Goal: Task Accomplishment & Management: Use online tool/utility

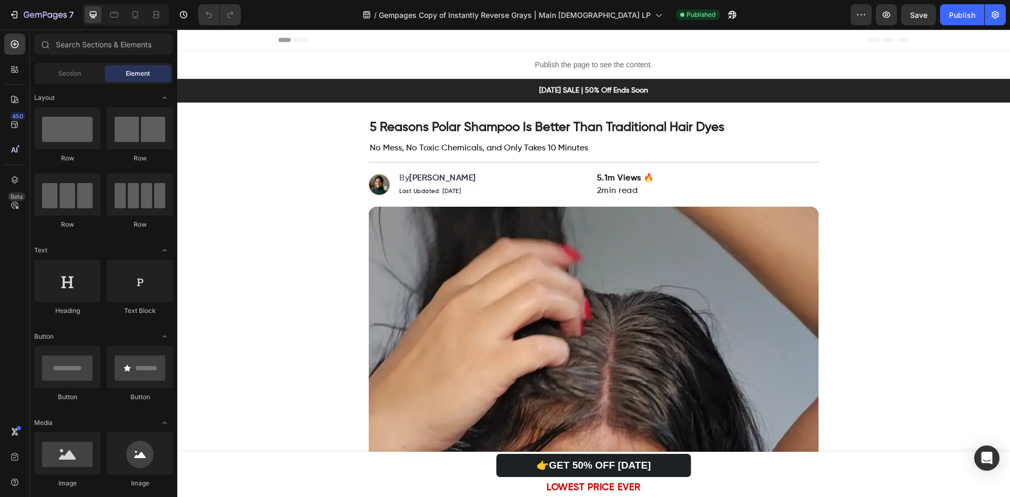
click at [555, 66] on p "Publish the page to see the content." at bounding box center [593, 64] width 833 height 11
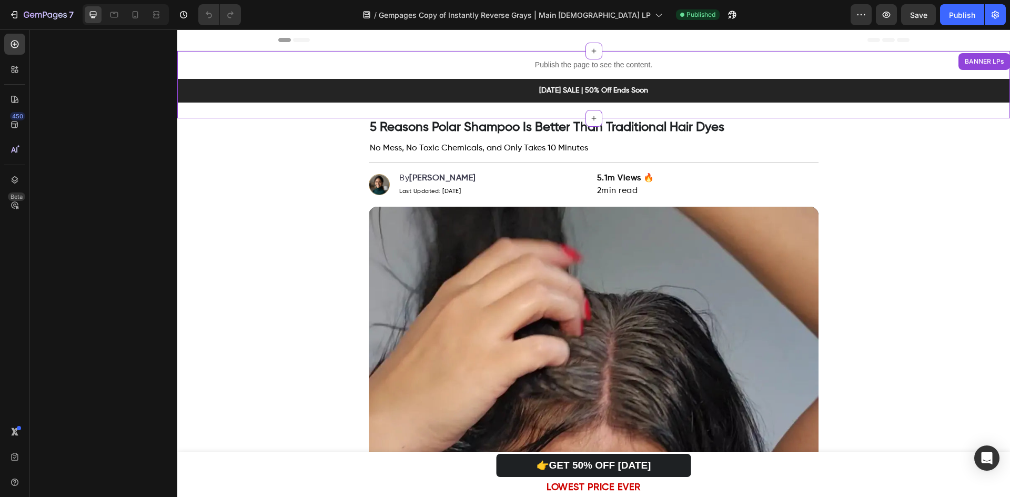
click at [555, 66] on p "Publish the page to see the content." at bounding box center [593, 64] width 833 height 11
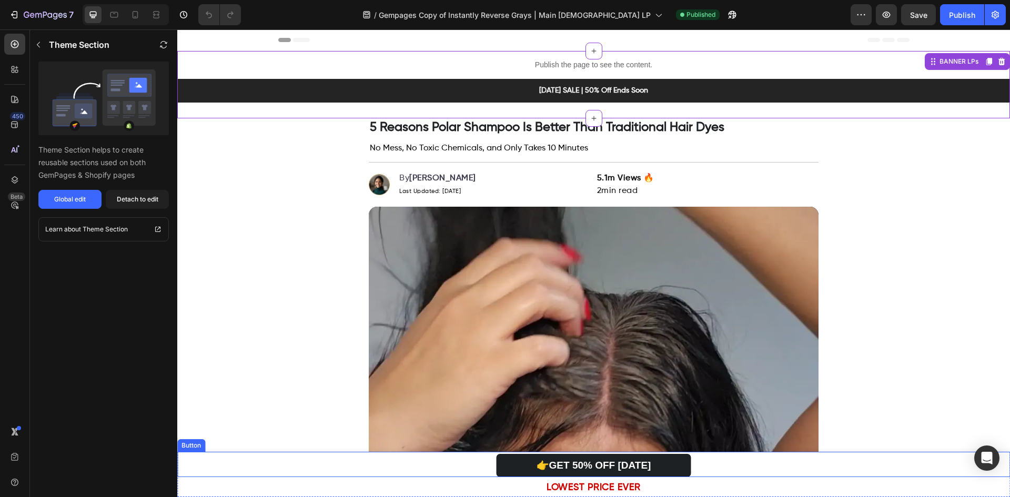
click at [223, 460] on div "👉GET 50% OFF [DATE] Button" at bounding box center [593, 465] width 833 height 26
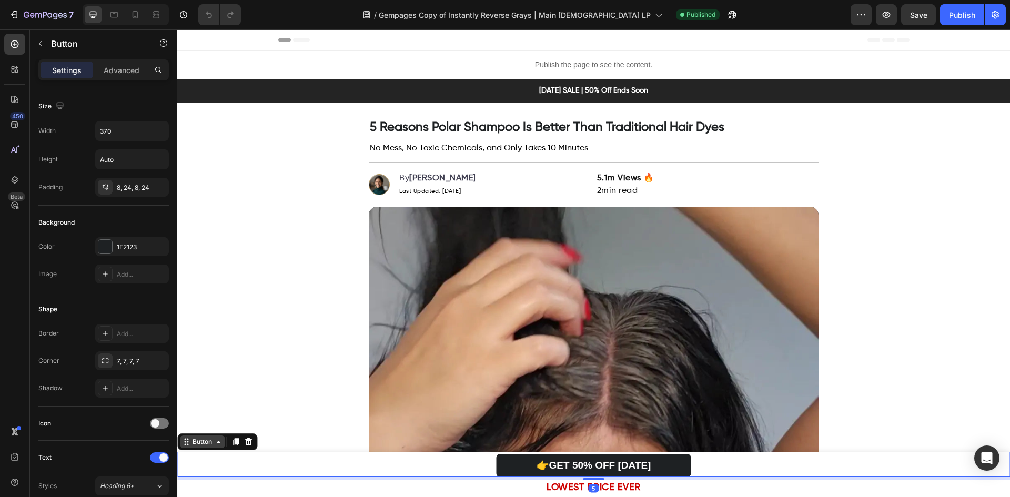
click at [198, 445] on div "Button" at bounding box center [202, 441] width 24 height 9
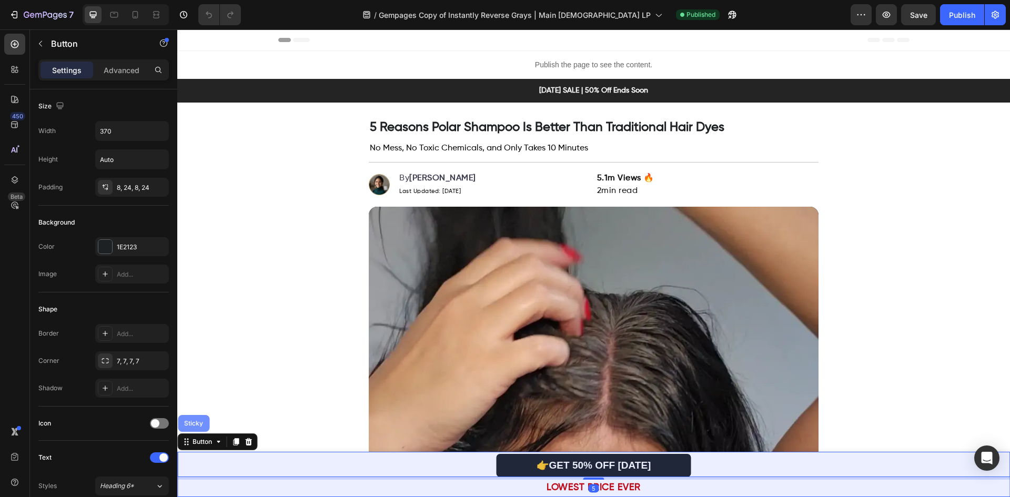
click at [200, 426] on div "Sticky" at bounding box center [193, 423] width 23 height 6
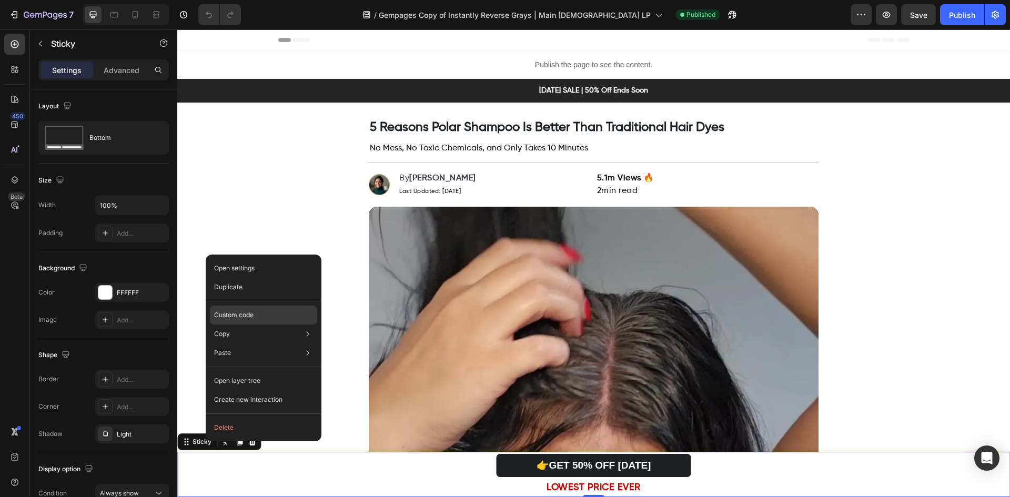
click at [250, 312] on p "Custom code" at bounding box center [233, 314] width 39 height 9
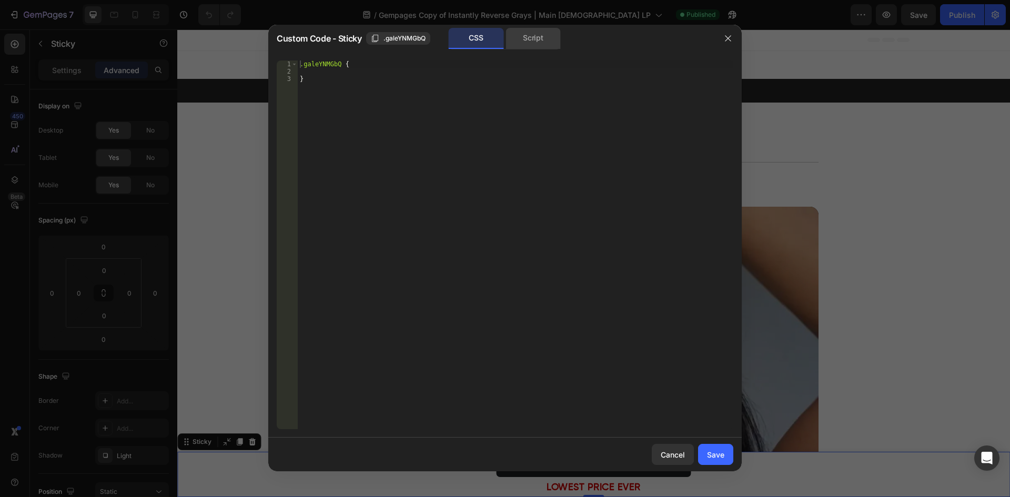
click at [541, 33] on div "Script" at bounding box center [533, 38] width 55 height 21
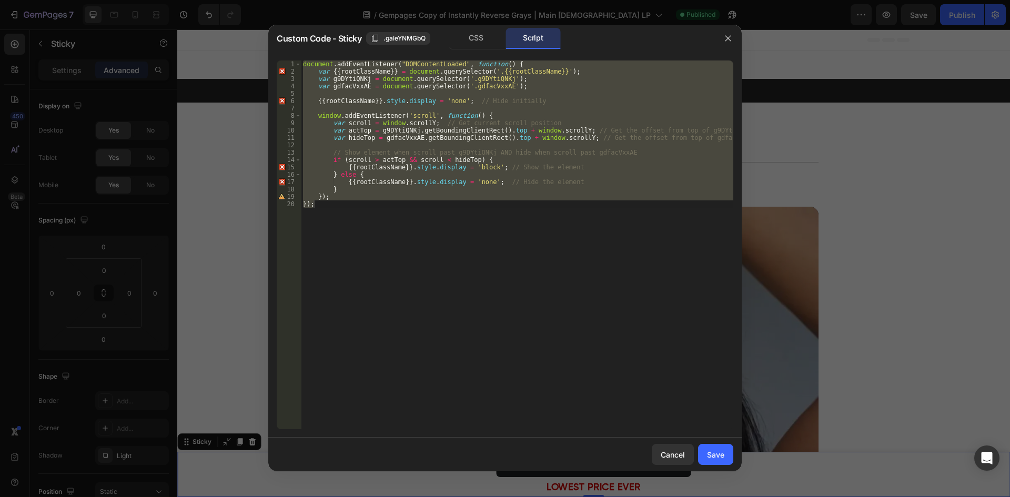
click at [446, 216] on div "document . addEventListener ( "DOMContentLoaded" , function ( ) { var {{ rootCl…" at bounding box center [517, 245] width 433 height 369
click at [347, 77] on div "document . addEventListener ( "DOMContentLoaded" , function ( ) { var {{ rootCl…" at bounding box center [517, 245] width 433 height 369
click at [347, 77] on div "document . addEventListener ( "DOMContentLoaded" , function ( ) { var {{ rootCl…" at bounding box center [517, 253] width 433 height 384
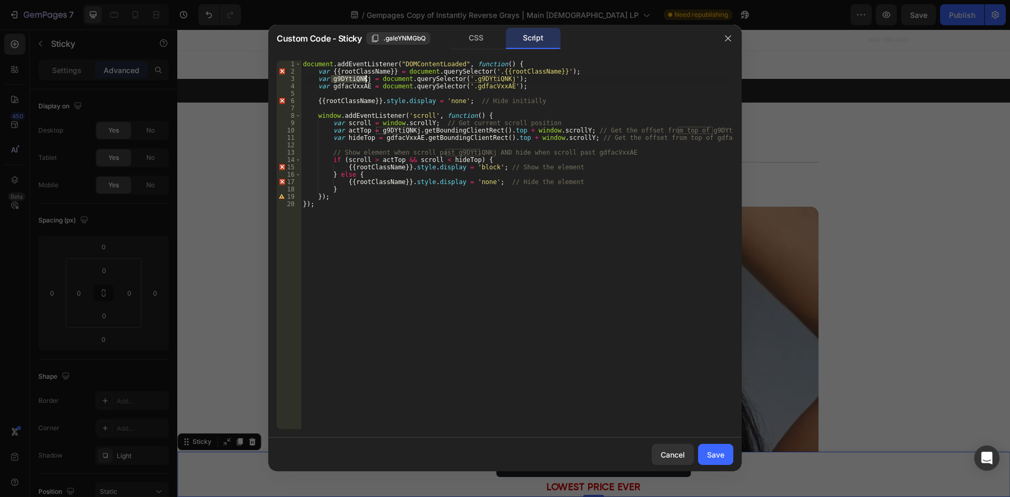
click at [478, 77] on div "document . addEventListener ( "DOMContentLoaded" , function ( ) { var {{ rootCl…" at bounding box center [517, 253] width 433 height 384
click at [472, 85] on div "document . addEventListener ( "DOMContentLoaded" , function ( ) { var {{ rootCl…" at bounding box center [517, 253] width 433 height 384
click at [410, 237] on div "document . addEventListener ( "DOMContentLoaded" , function ( ) { var {{ rootCl…" at bounding box center [517, 253] width 433 height 384
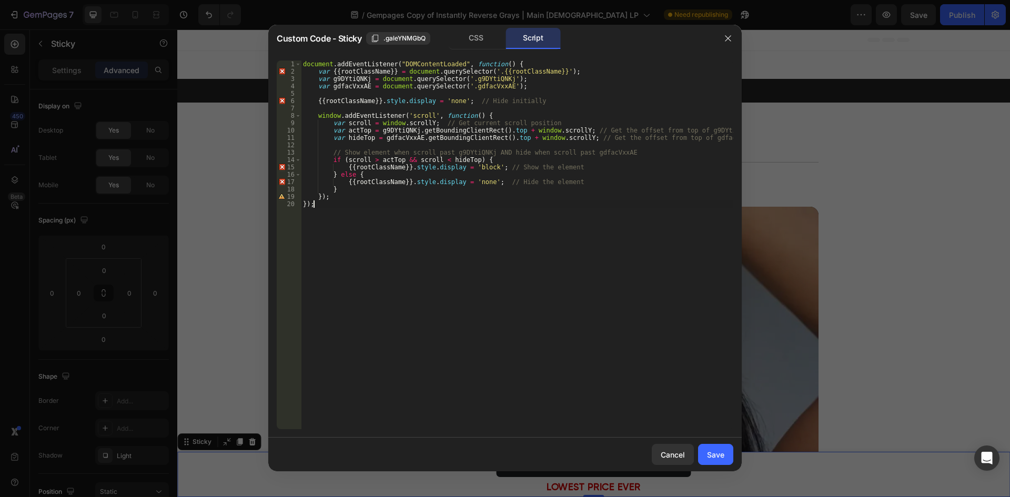
type textarea "}); });"
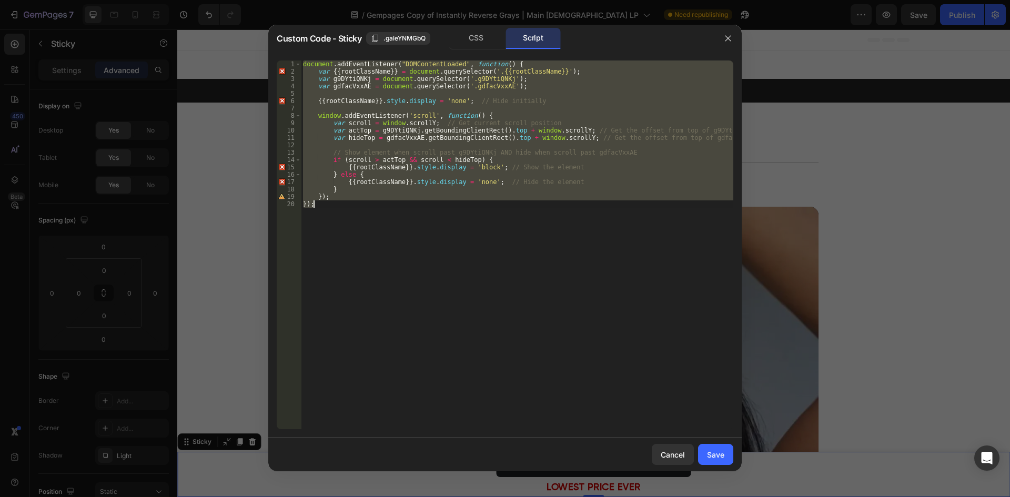
paste textarea
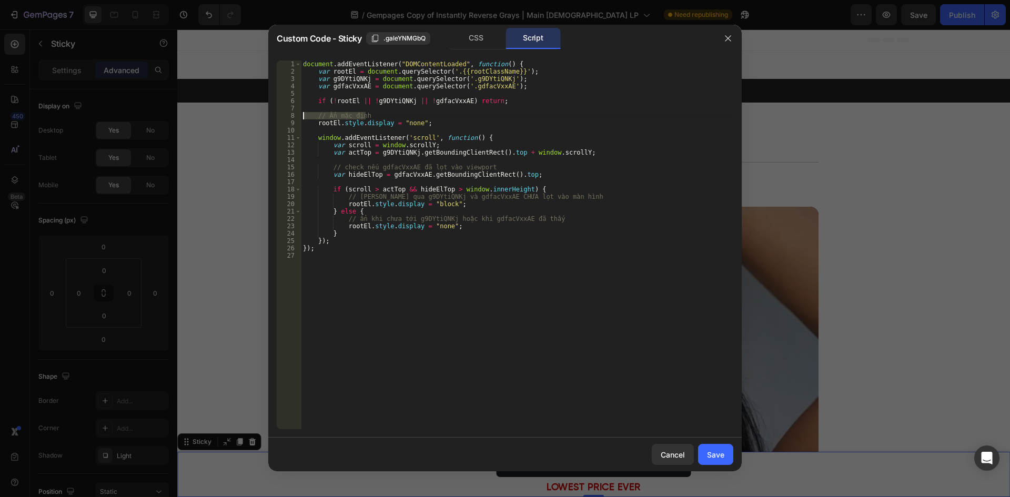
drag, startPoint x: 381, startPoint y: 115, endPoint x: 285, endPoint y: 115, distance: 95.8
click at [285, 115] on div "1 2 3 4 5 6 7 8 9 10 11 12 13 14 15 16 17 18 19 20 21 22 23 24 25 26 27 documen…" at bounding box center [505, 245] width 457 height 369
type textarea "// Ẩn mặc định"
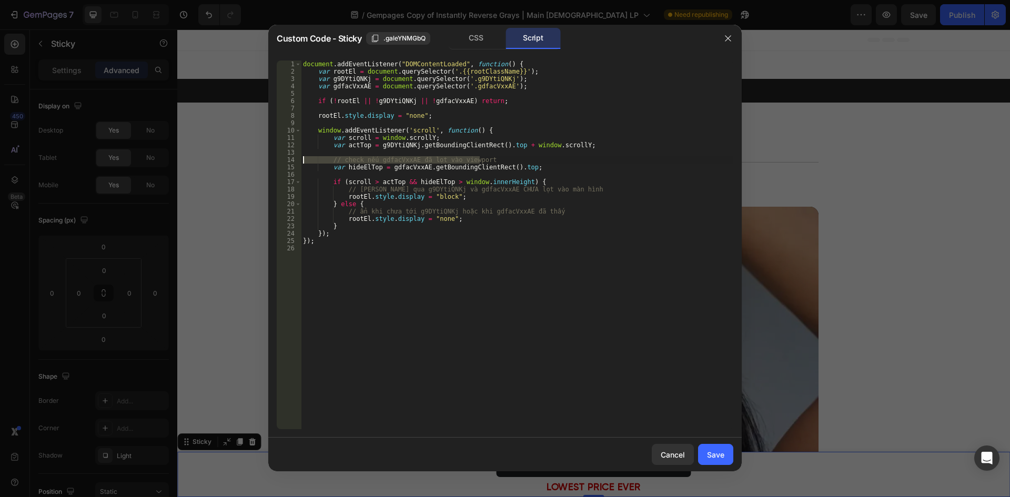
drag, startPoint x: 484, startPoint y: 160, endPoint x: 294, endPoint y: 160, distance: 190.5
click at [294, 160] on div "1 2 3 4 5 6 7 8 9 10 11 12 13 14 15 16 17 18 19 20 21 22 23 24 25 26 document .…" at bounding box center [505, 245] width 457 height 369
type textarea "// check nếu gdfacVxxAE đã lọt vào viewport"
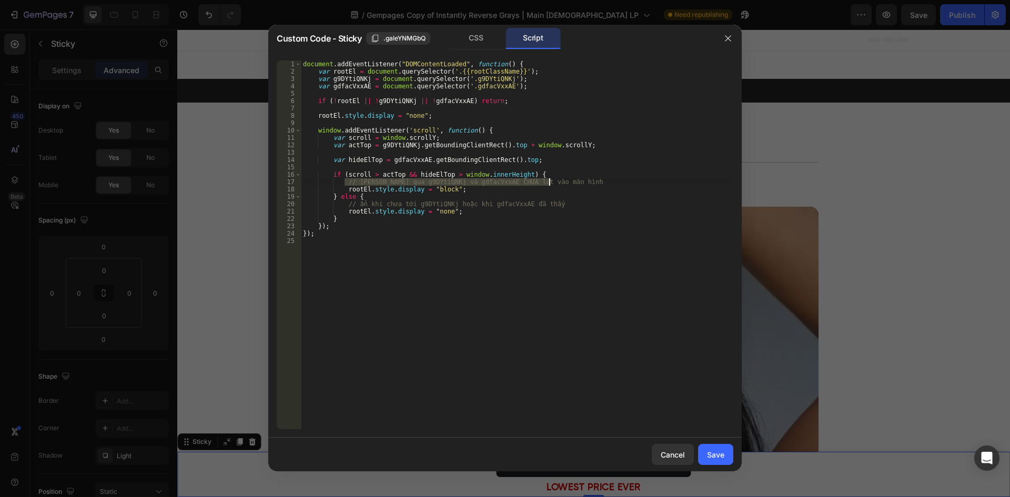
drag, startPoint x: 345, startPoint y: 181, endPoint x: 579, endPoint y: 181, distance: 233.6
click at [579, 181] on div "document . addEventListener ( "DOMContentLoaded" , function ( ) { var rootEl = …" at bounding box center [517, 253] width 433 height 384
type textarea "// [PERSON_NAME] qua g9DYtiQNKj và gdfacVxxAE CHƯA lọt vào màn hình"
drag, startPoint x: 495, startPoint y: 202, endPoint x: 275, endPoint y: 202, distance: 219.9
click at [275, 202] on div "1 2 3 4 5 6 7 8 9 10 11 12 13 14 15 16 17 18 19 20 21 22 23 24 25 document . ad…" at bounding box center [505, 245] width 474 height 386
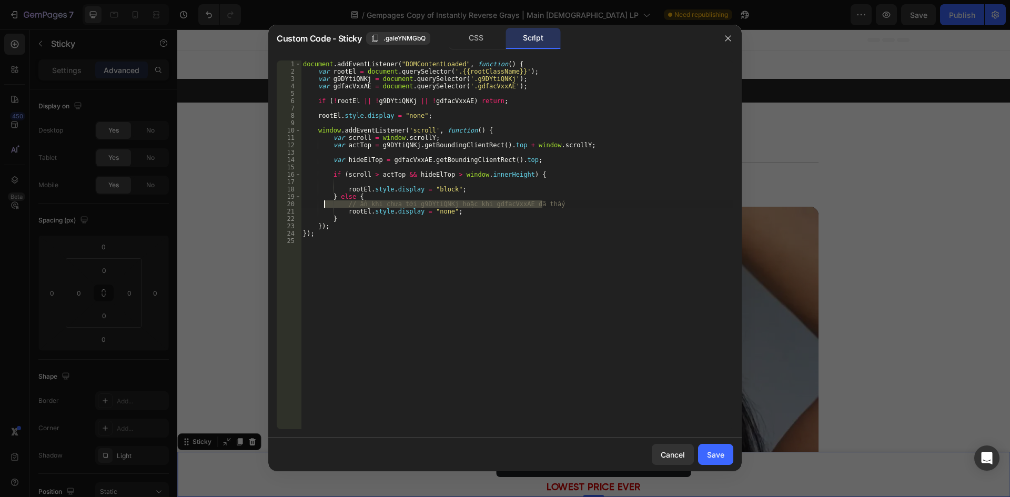
type textarea "// ẩn khi chưa tới g9DYtiQNKj hoặc khi gdfacVxxAE đã thấy"
type textarea "} else {"
click at [358, 182] on div "document . addEventListener ( "DOMContentLoaded" , function ( ) { var rootEl = …" at bounding box center [517, 253] width 433 height 384
type textarea "if (scroll > actTop && hideElTop > window.innerHeight) {"
click at [713, 451] on div "Save" at bounding box center [715, 454] width 17 height 11
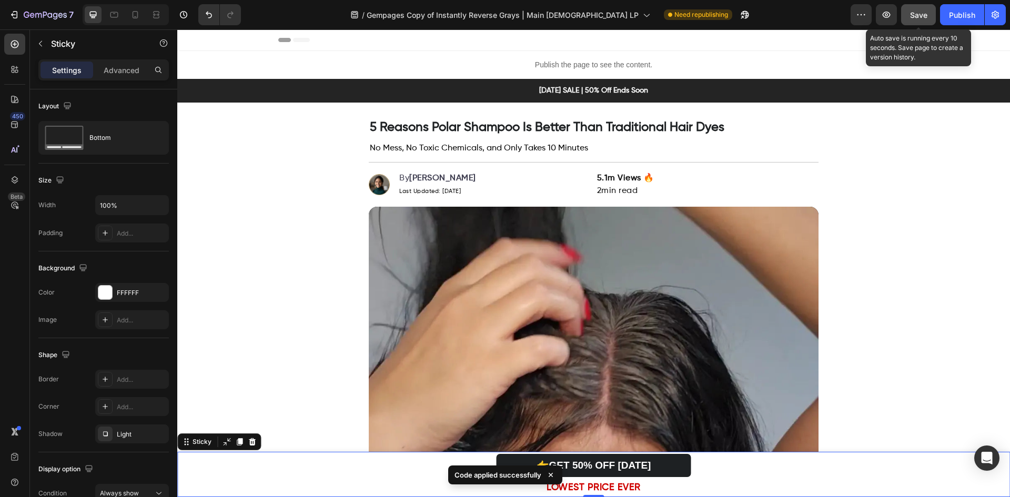
click at [919, 19] on div "Save" at bounding box center [918, 14] width 17 height 11
click at [885, 16] on icon "button" at bounding box center [886, 14] width 11 height 11
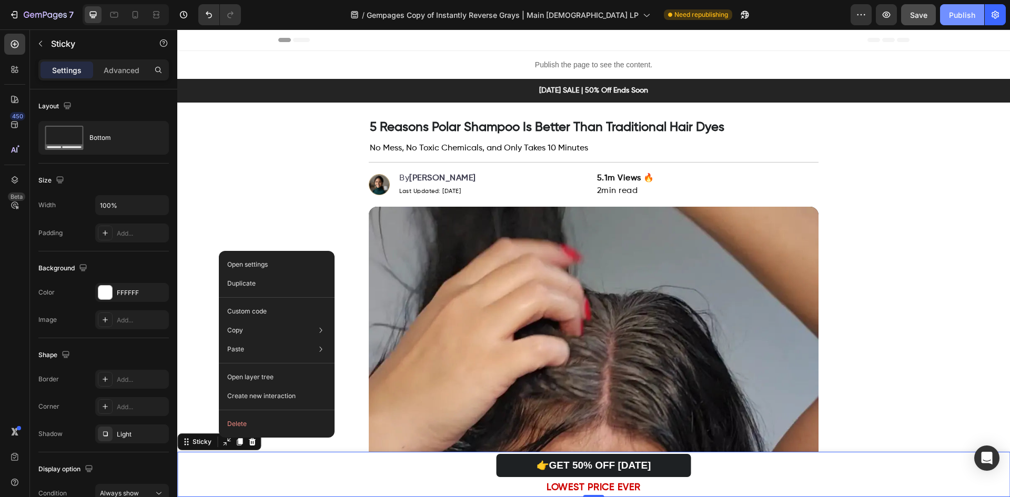
click at [963, 15] on div "Publish" at bounding box center [962, 14] width 26 height 11
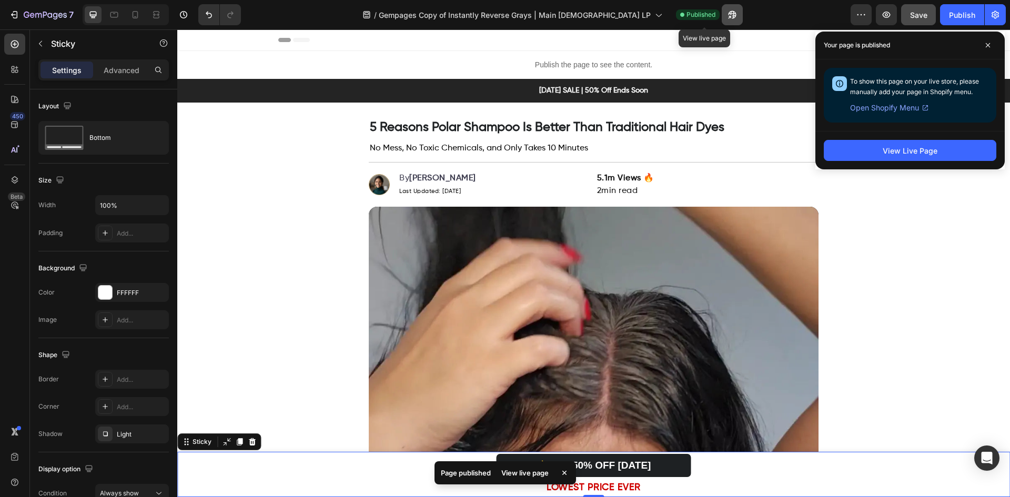
click at [729, 16] on icon "button" at bounding box center [730, 17] width 3 height 3
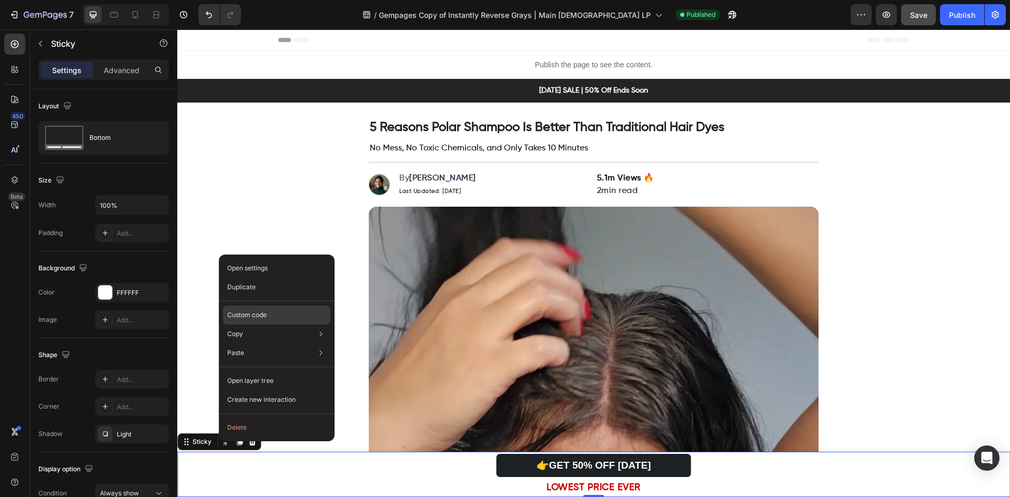
click at [294, 344] on div "Custom code" at bounding box center [276, 353] width 107 height 19
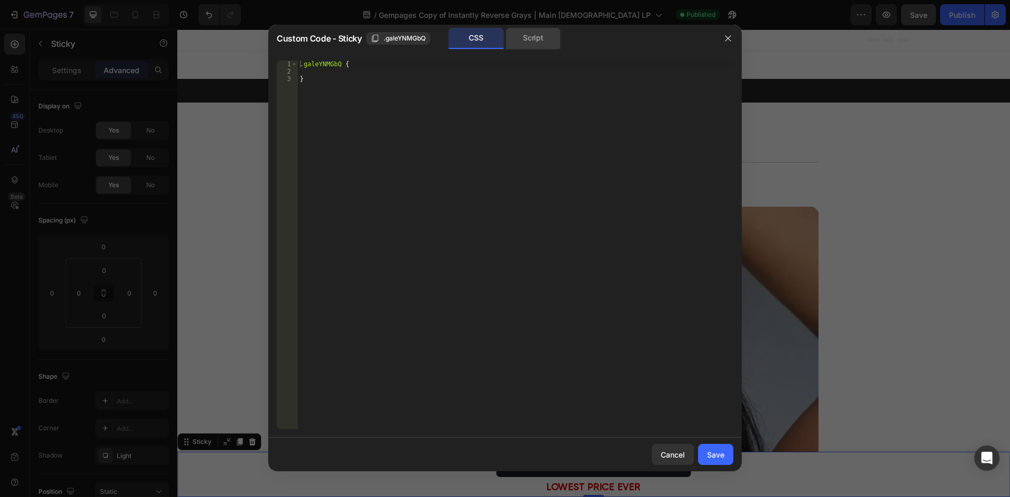
click at [518, 42] on div "Script" at bounding box center [533, 38] width 55 height 21
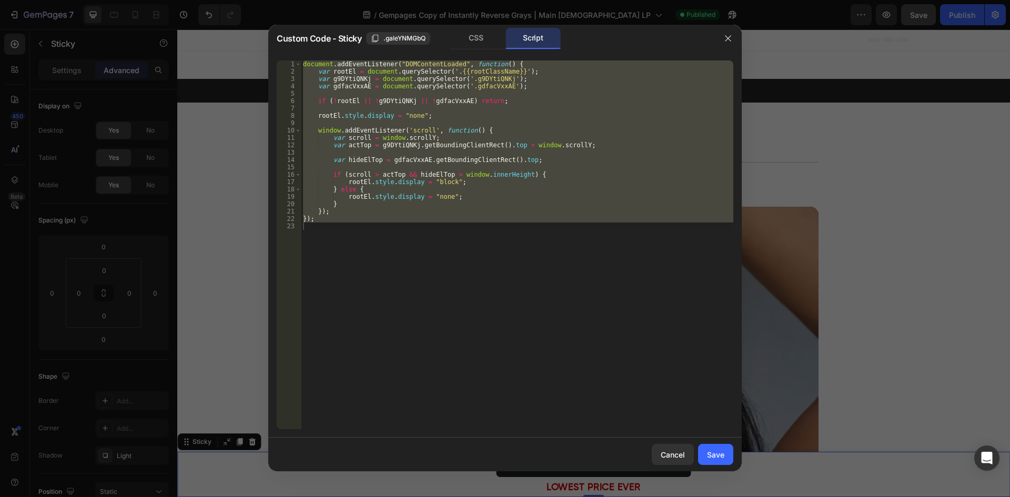
type textarea "});"
click at [479, 304] on div "document . addEventListener ( "DOMContentLoaded" , function ( ) { var rootEl = …" at bounding box center [517, 245] width 433 height 369
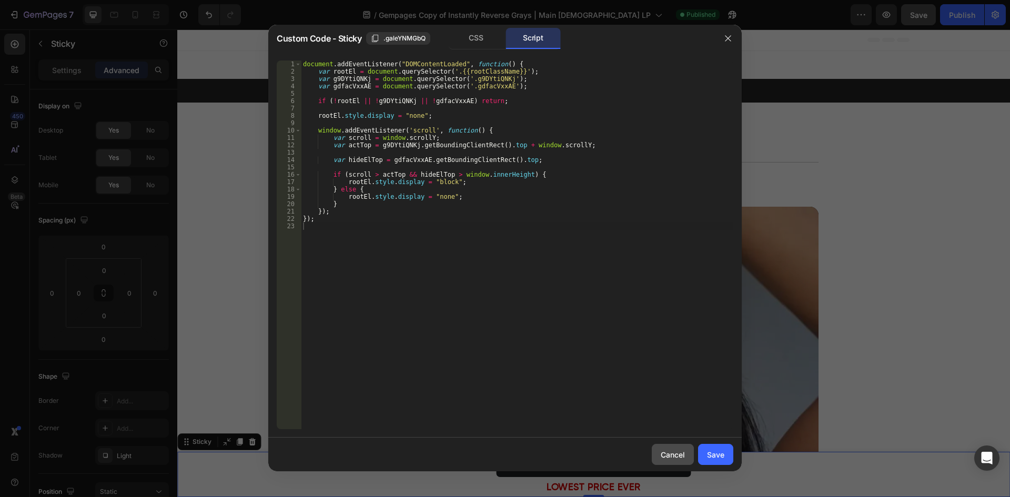
click at [673, 451] on div "Cancel" at bounding box center [673, 454] width 24 height 11
